Goal: Navigation & Orientation: Find specific page/section

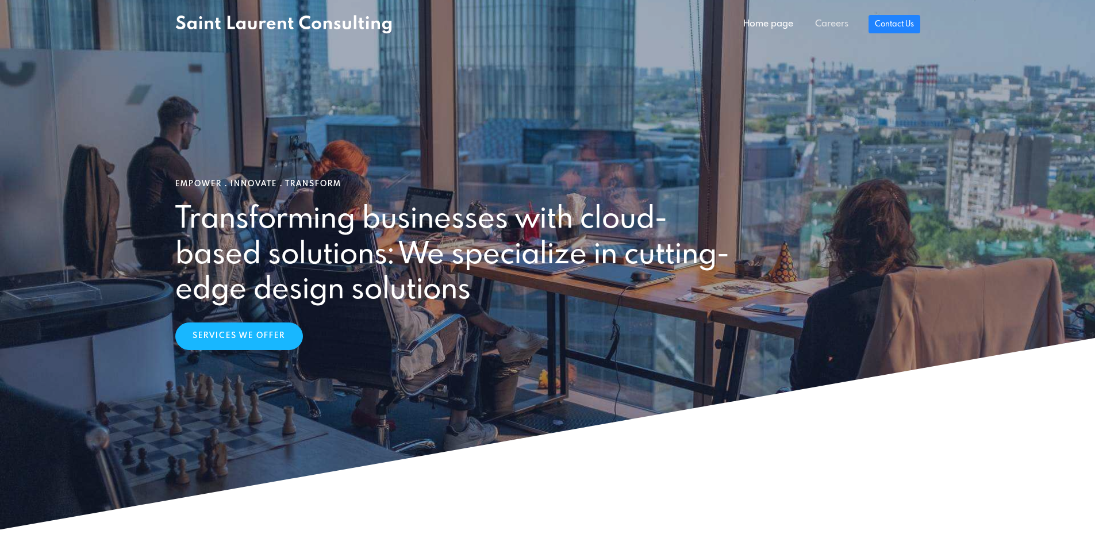
click at [819, 24] on link "Careers" at bounding box center [831, 24] width 55 height 23
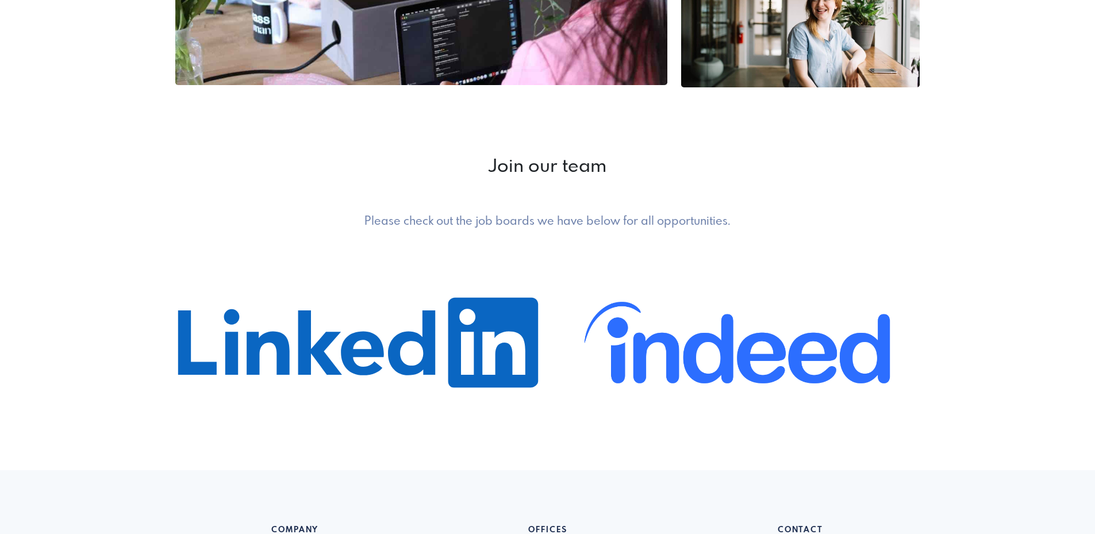
scroll to position [462, 0]
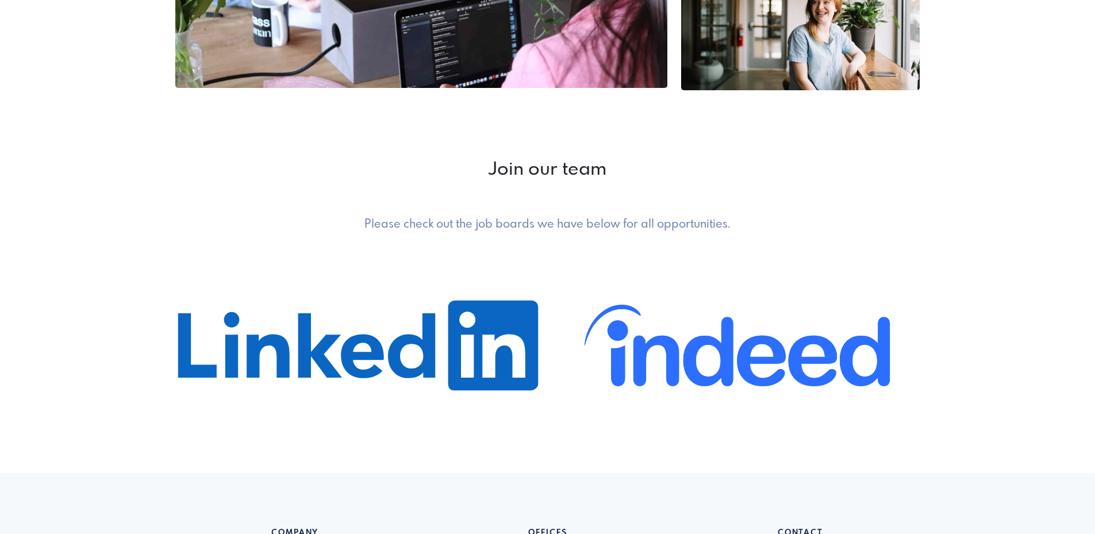
click at [873, 365] on span "Indeed Job listing See Opportunities" at bounding box center [738, 345] width 366 height 172
